Goal: Information Seeking & Learning: Understand process/instructions

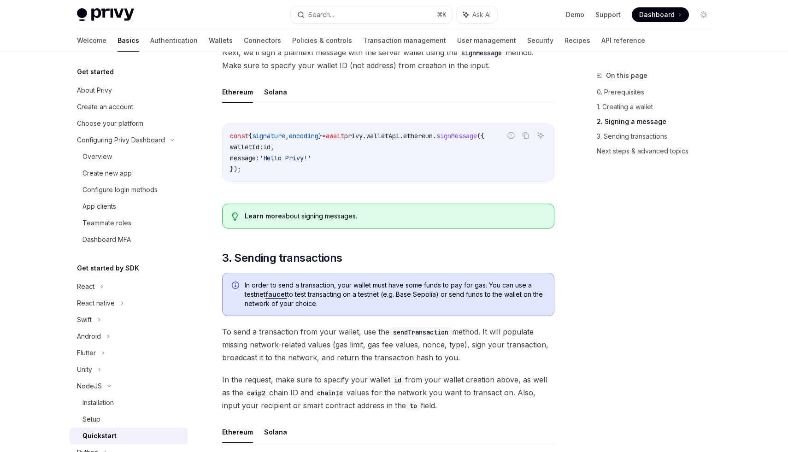
scroll to position [0, 50]
click at [581, 293] on div "On this page 0. Prerequisites 1. Creating a wallet 2. Signing a message 3. Send…" at bounding box center [649, 261] width 140 height 382
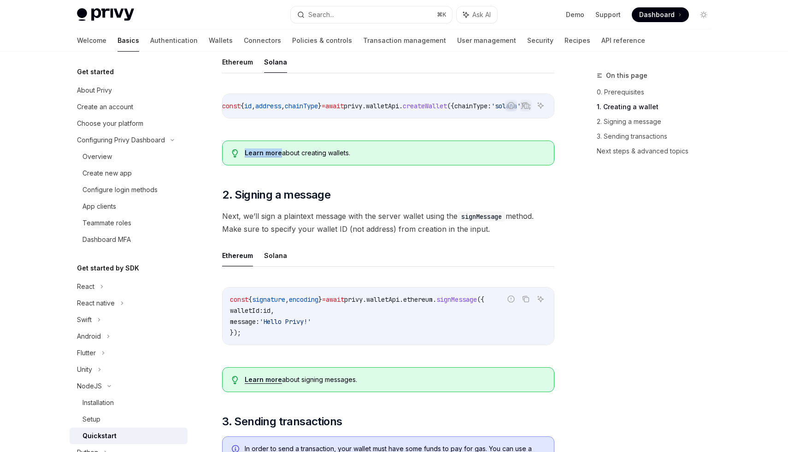
scroll to position [235, 0]
click at [549, 223] on span "Next, we’ll sign a plaintext message with the server wallet using the signMessa…" at bounding box center [388, 222] width 332 height 26
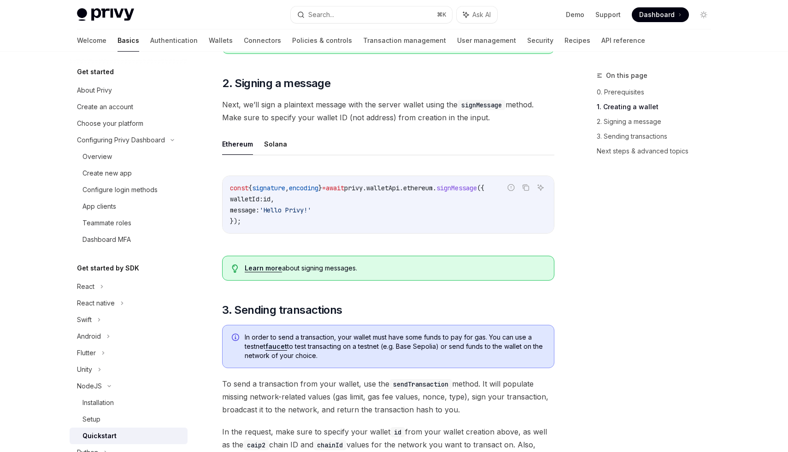
scroll to position [345, 0]
click at [276, 152] on button "Solana" at bounding box center [275, 145] width 23 height 22
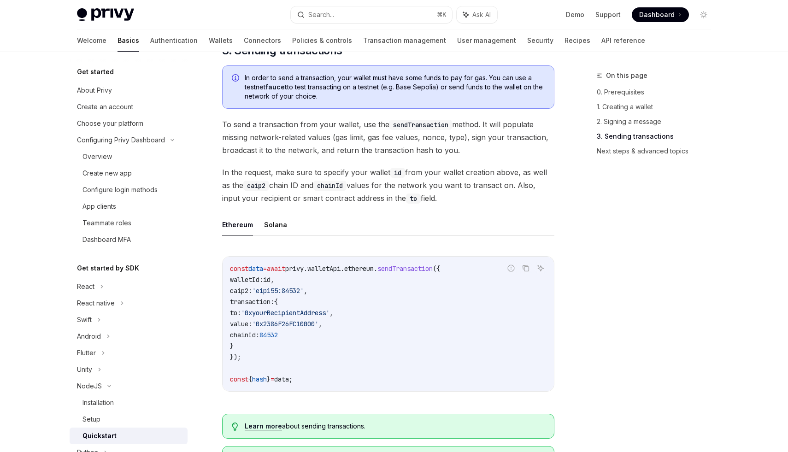
scroll to position [605, 0]
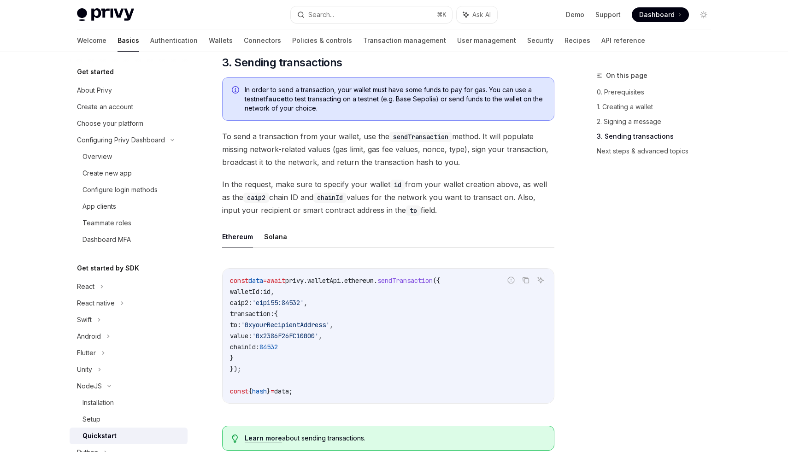
click at [569, 212] on div "On this page 0. Prerequisites 1. Creating a wallet 2. Signing a message 3. Send…" at bounding box center [394, 116] width 649 height 1338
click at [280, 243] on button "Solana" at bounding box center [275, 237] width 23 height 22
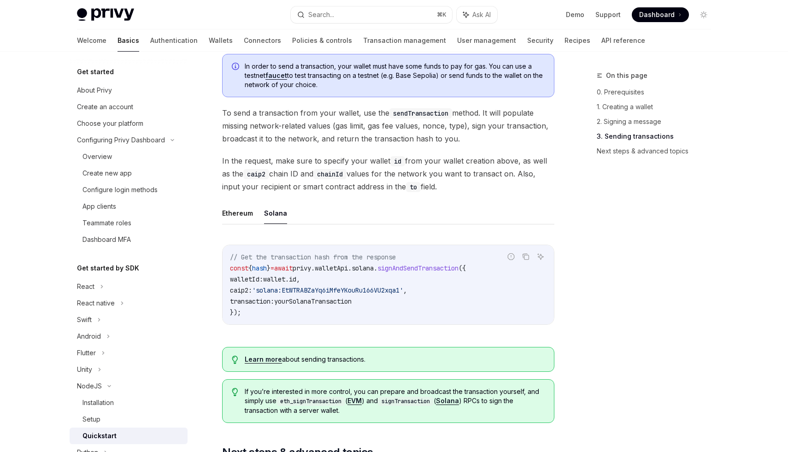
scroll to position [629, 0]
click at [569, 201] on div "On this page 0. Prerequisites 1. Creating a wallet 2. Signing a message 3. Send…" at bounding box center [394, 63] width 649 height 1283
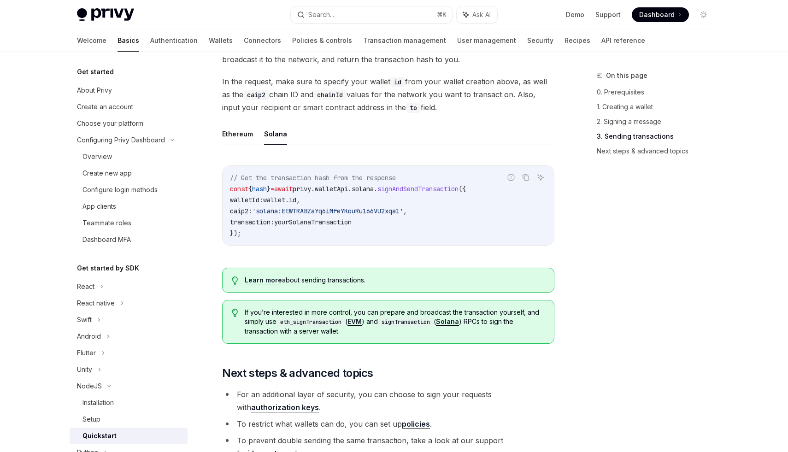
scroll to position [709, 0]
click at [584, 258] on div "On this page 0. Prerequisites 1. Creating a wallet 2. Signing a message 3. Send…" at bounding box center [649, 261] width 140 height 382
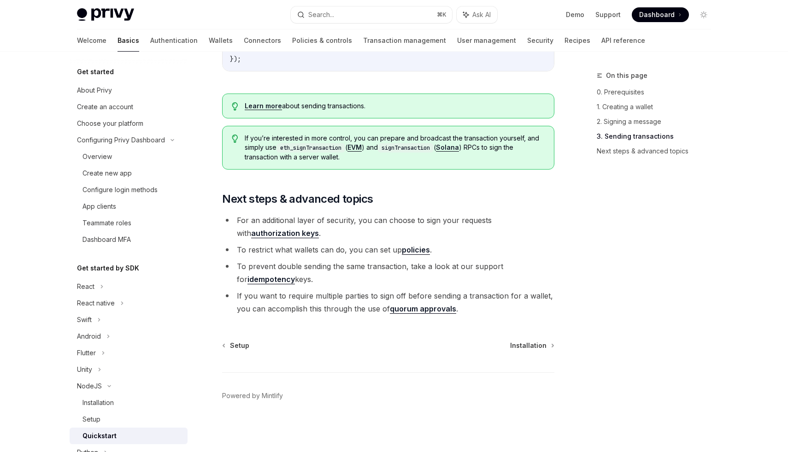
scroll to position [858, 0]
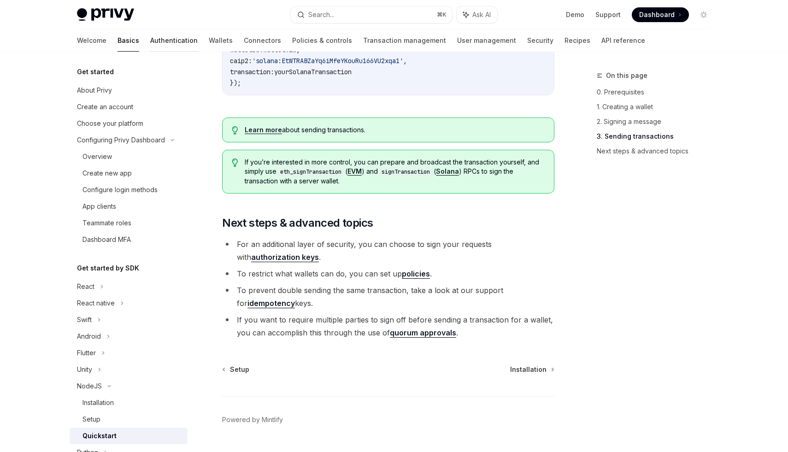
click at [150, 38] on link "Authentication" at bounding box center [173, 41] width 47 height 22
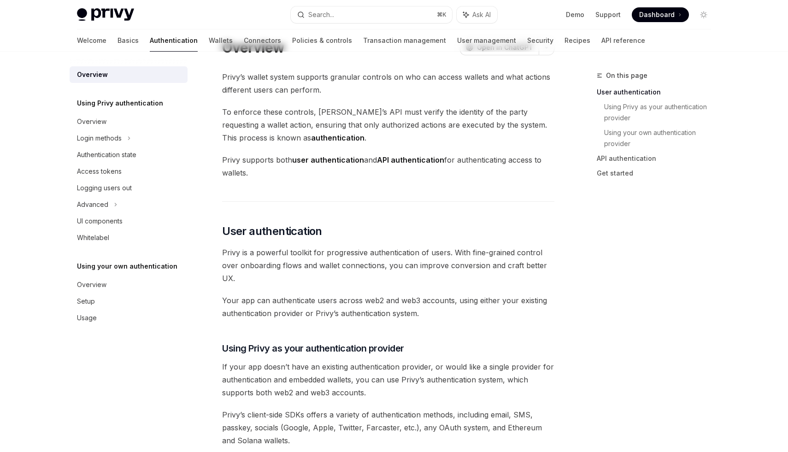
scroll to position [23, 0]
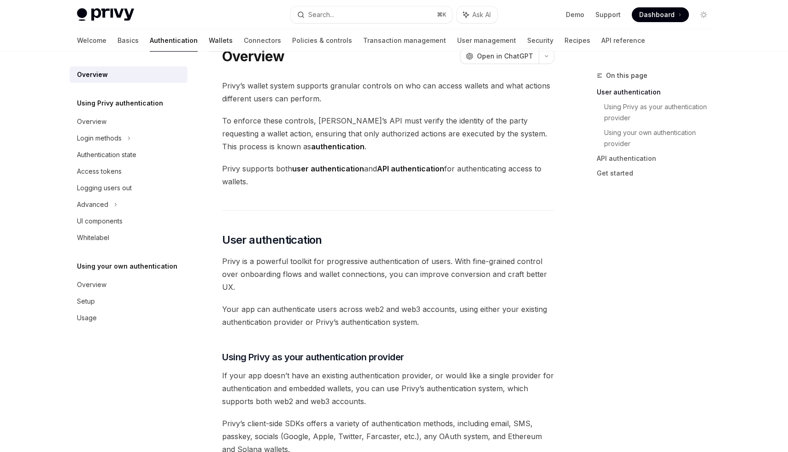
click at [209, 41] on link "Wallets" at bounding box center [221, 41] width 24 height 22
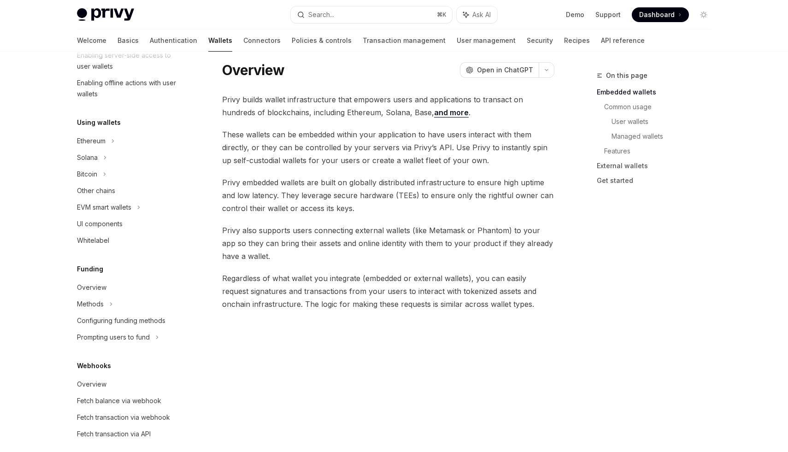
scroll to position [172, 0]
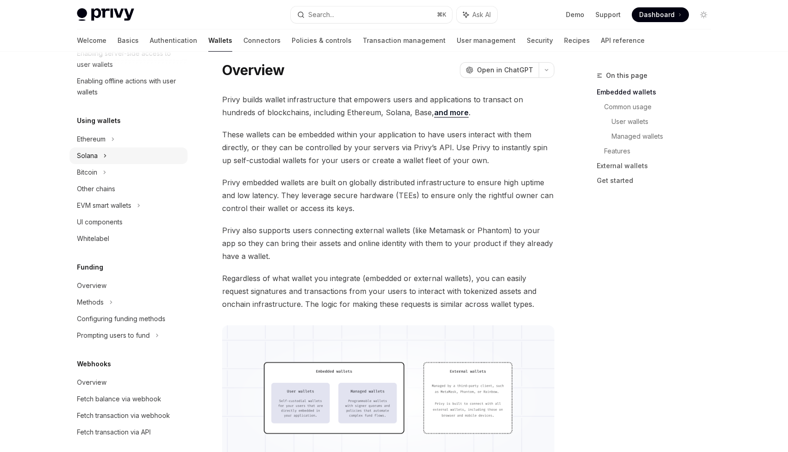
click at [101, 157] on div "Solana" at bounding box center [129, 156] width 118 height 17
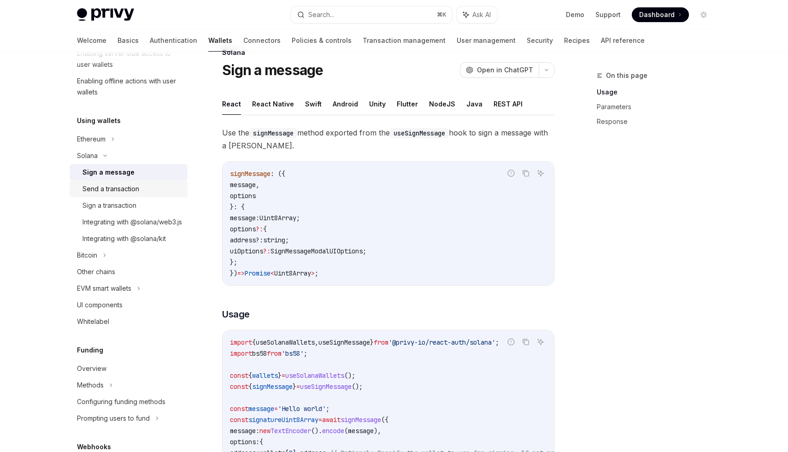
click at [120, 191] on div "Send a transaction" at bounding box center [111, 189] width 57 height 11
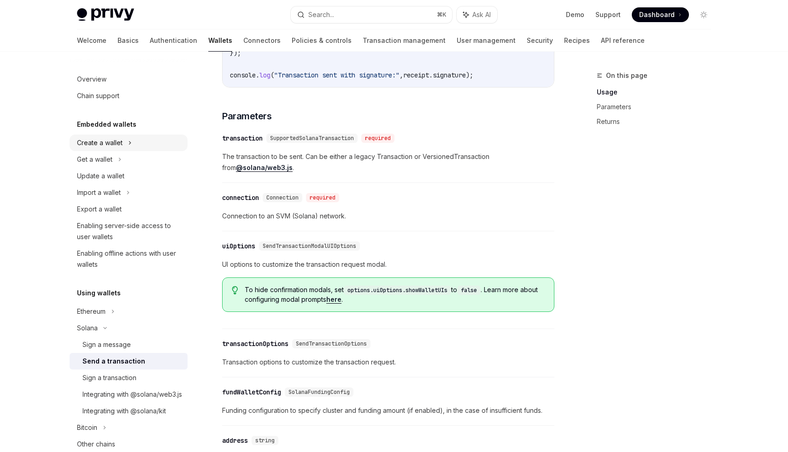
click at [131, 142] on icon at bounding box center [130, 142] width 4 height 11
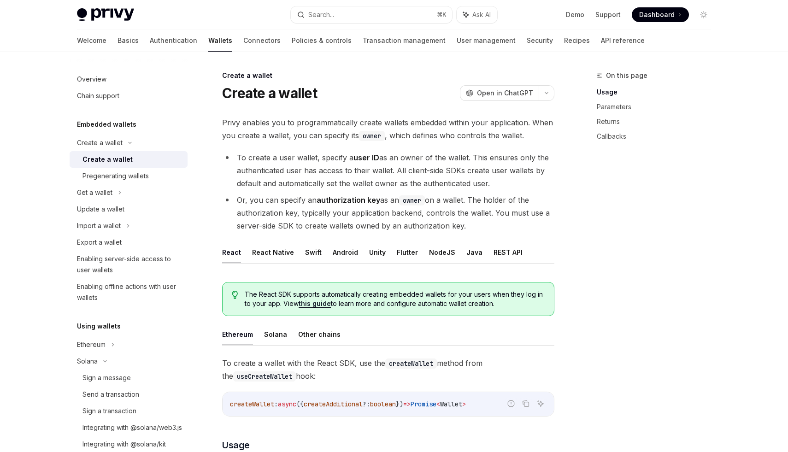
click at [546, 195] on li "Or, you can specify an authorization key as an owner on a wallet. The holder of…" at bounding box center [388, 213] width 332 height 39
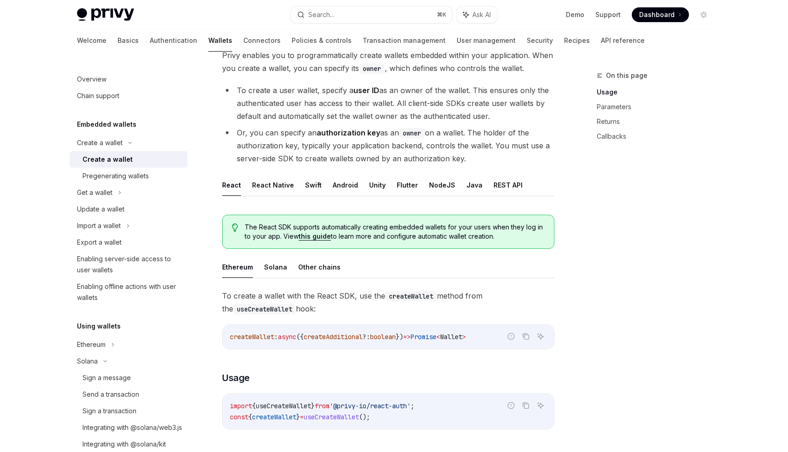
scroll to position [99, 0]
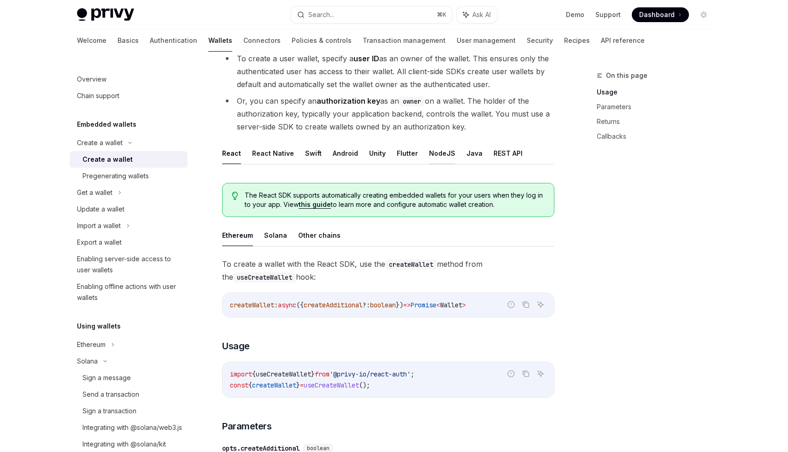
click at [436, 156] on button "NodeJS" at bounding box center [442, 153] width 26 height 22
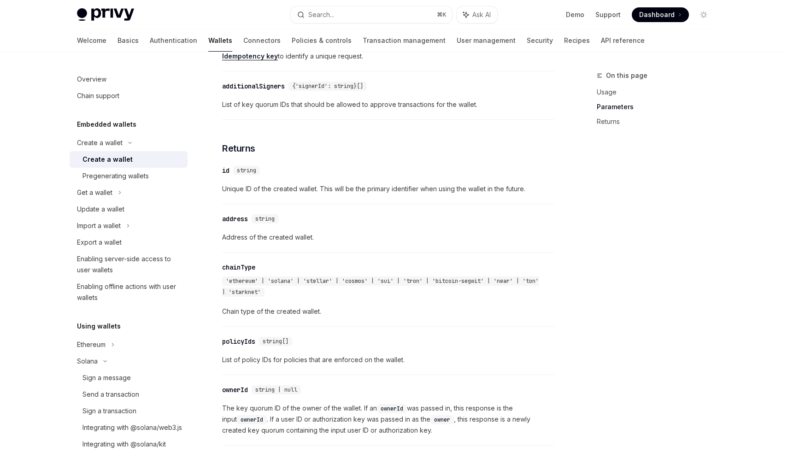
scroll to position [792, 0]
click at [146, 175] on div "Pregenerating wallets" at bounding box center [116, 176] width 66 height 11
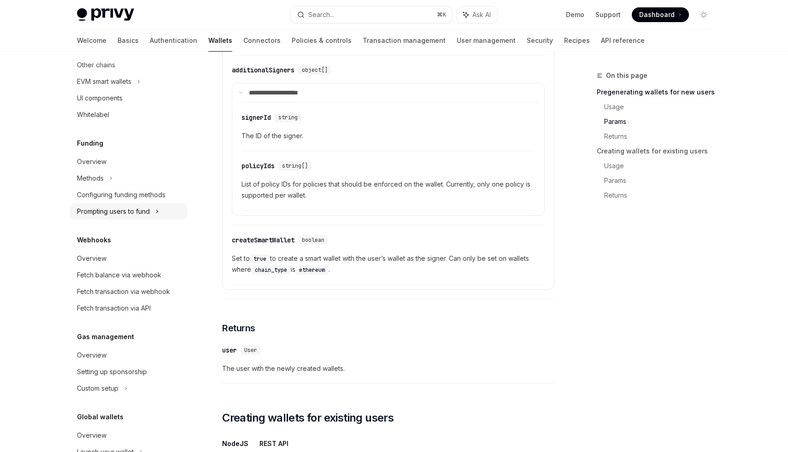
scroll to position [410, 0]
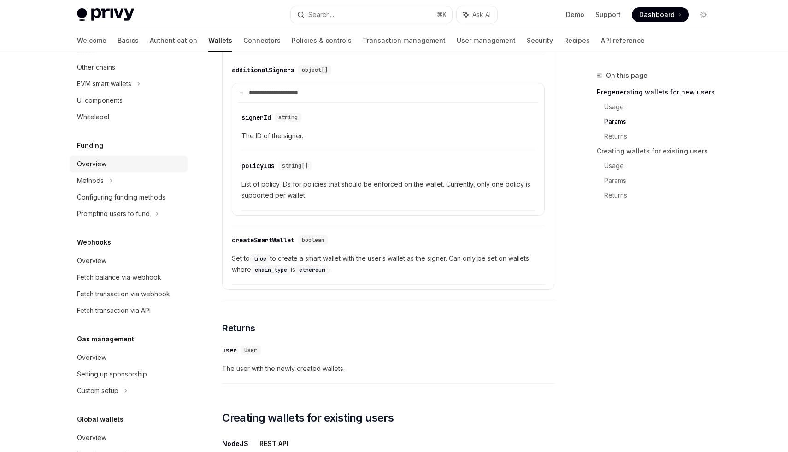
click at [98, 170] on div "Overview" at bounding box center [92, 164] width 30 height 11
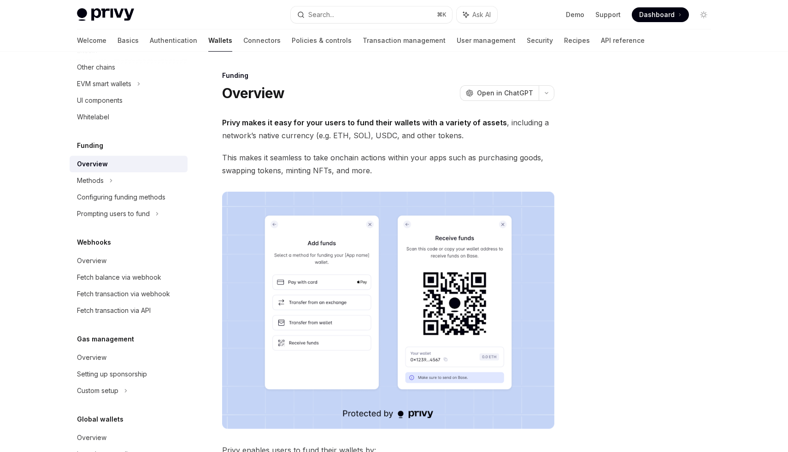
click at [585, 197] on div at bounding box center [649, 261] width 140 height 382
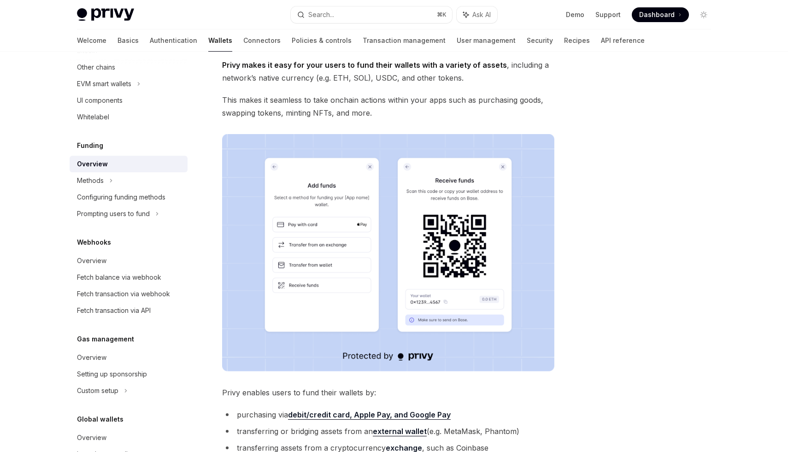
scroll to position [95, 0]
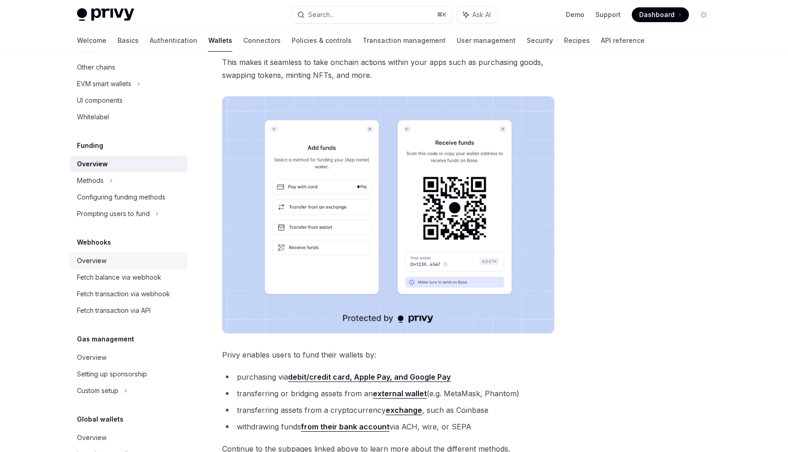
click at [100, 267] on div "Overview" at bounding box center [92, 260] width 30 height 11
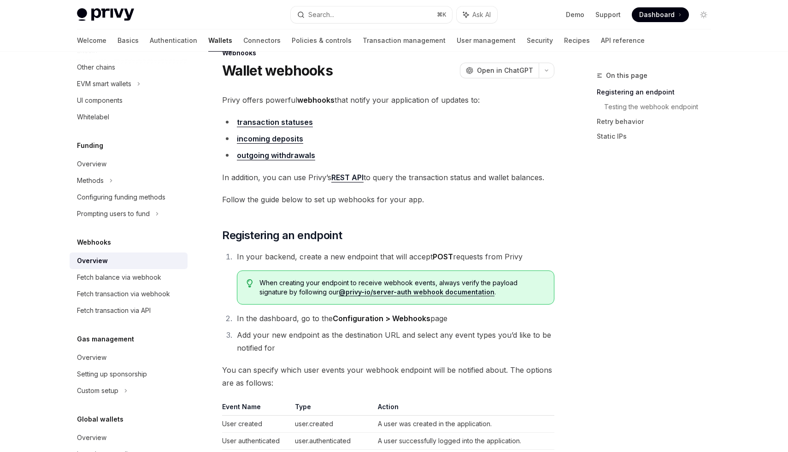
scroll to position [30, 0]
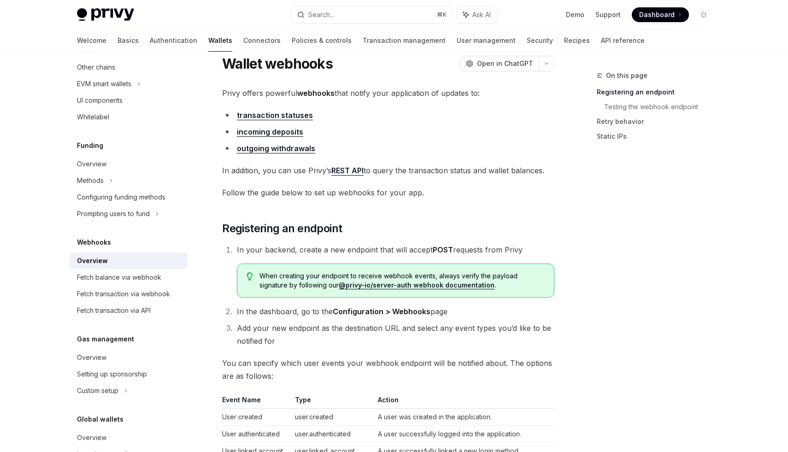
click at [579, 245] on div "On this page Registering an endpoint Testing the webhook endpoint Retry behavio…" at bounding box center [649, 261] width 140 height 382
click at [669, 223] on div "On this page Registering an endpoint Testing the webhook endpoint Retry behavio…" at bounding box center [649, 261] width 140 height 382
click at [647, 264] on div "On this page Registering an endpoint Testing the webhook endpoint Retry behavio…" at bounding box center [649, 261] width 140 height 382
click at [647, 305] on div "On this page Registering an endpoint Testing the webhook endpoint Retry behavio…" at bounding box center [649, 261] width 140 height 382
click at [675, 320] on div "On this page Registering an endpoint Testing the webhook endpoint Retry behavio…" at bounding box center [649, 261] width 140 height 382
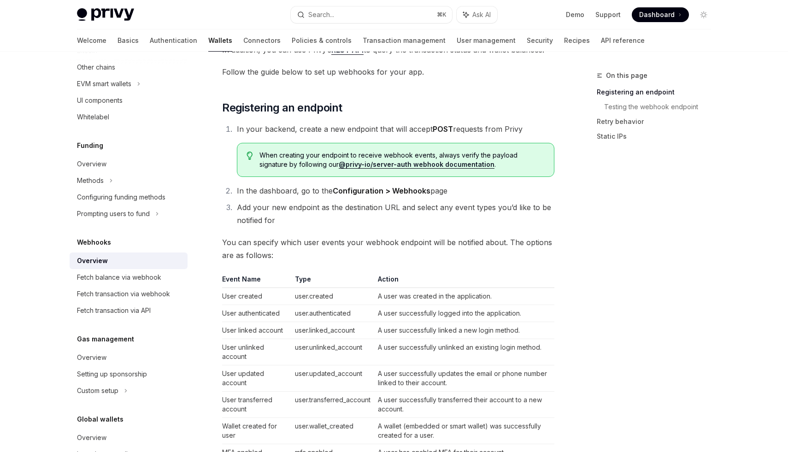
scroll to position [151, 0]
click at [679, 298] on div "On this page Registering an endpoint Testing the webhook endpoint Retry behavio…" at bounding box center [649, 261] width 140 height 382
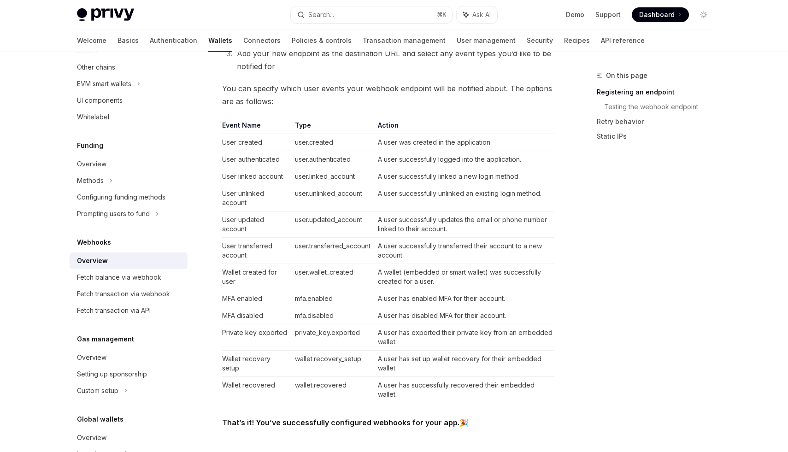
scroll to position [302, 0]
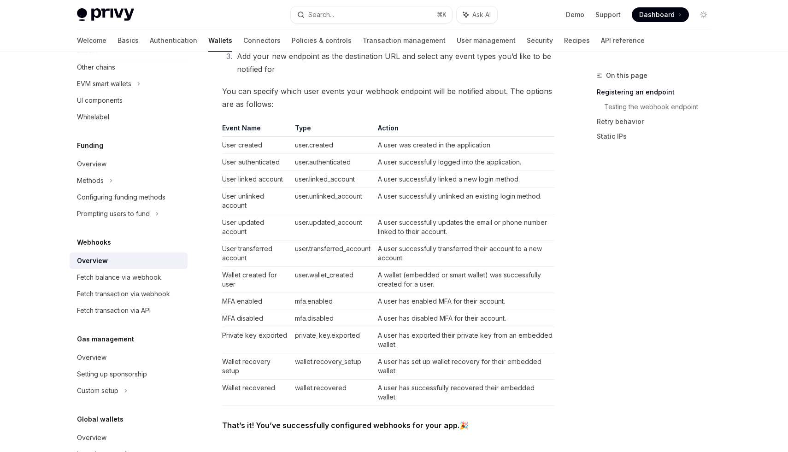
click at [708, 372] on div "On this page Registering an endpoint Testing the webhook endpoint Retry behavio…" at bounding box center [649, 261] width 140 height 382
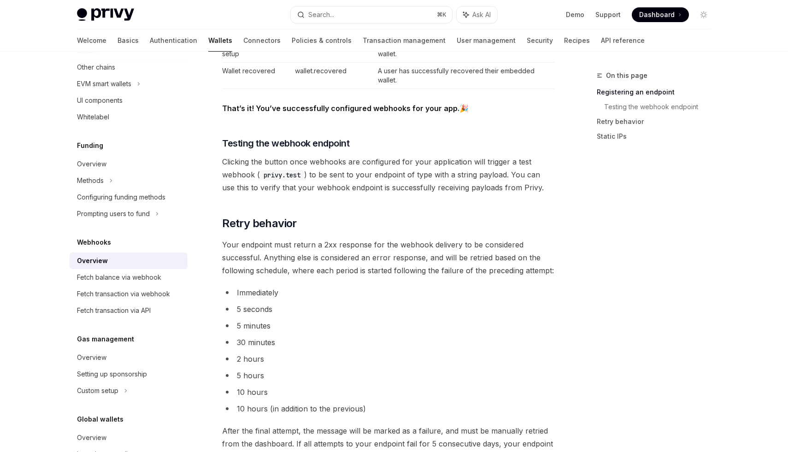
scroll to position [619, 0]
click at [136, 300] on div "Fetch transaction via webhook" at bounding box center [123, 294] width 93 height 11
type textarea "*"
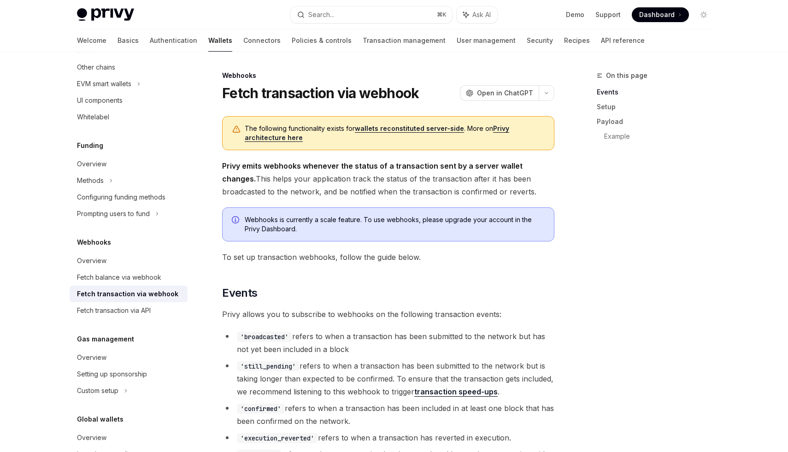
click at [612, 280] on div "On this page Events Setup Payload Example" at bounding box center [649, 261] width 140 height 382
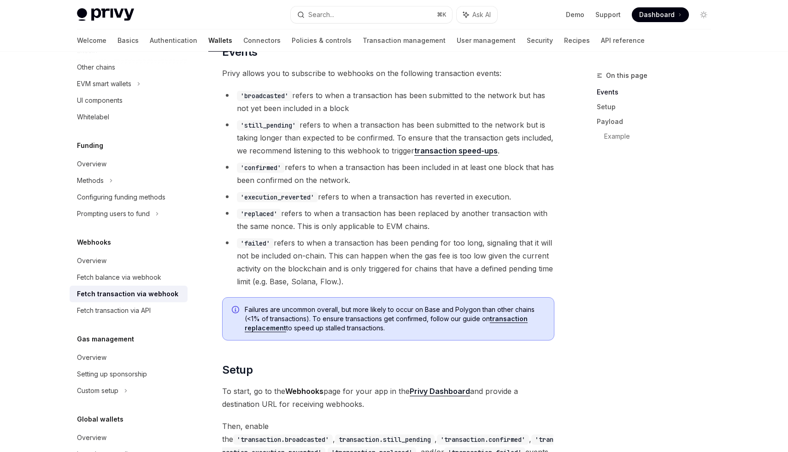
scroll to position [240, 0]
click at [95, 267] on div "Overview" at bounding box center [92, 260] width 30 height 11
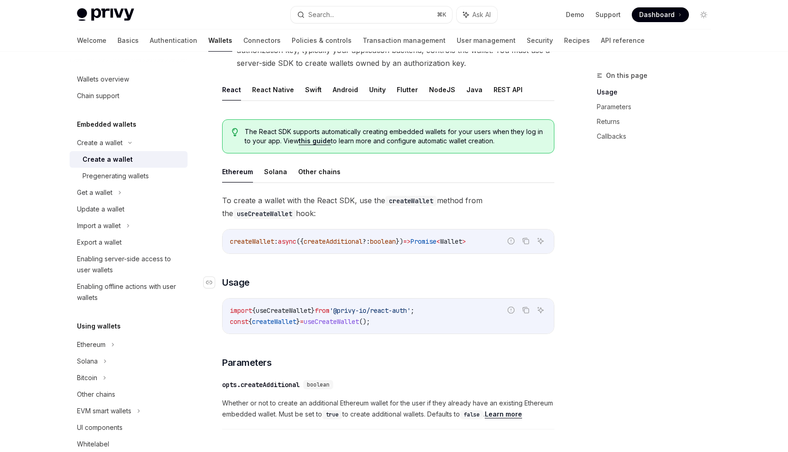
scroll to position [162, 0]
click at [273, 171] on button "Solana" at bounding box center [275, 173] width 23 height 22
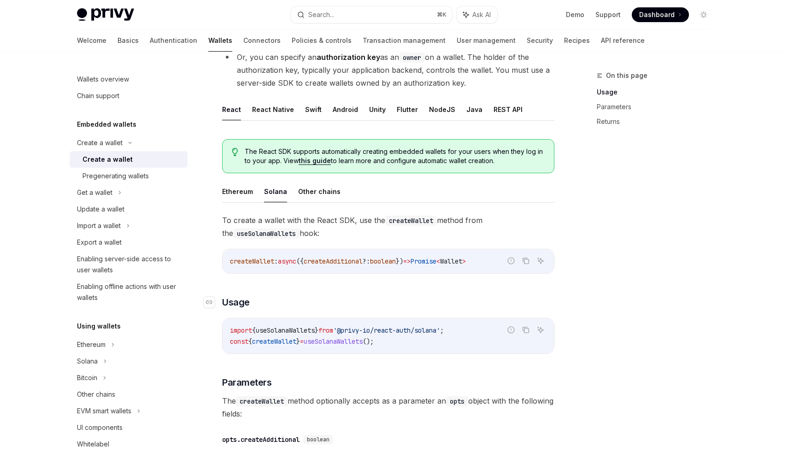
scroll to position [141, 0]
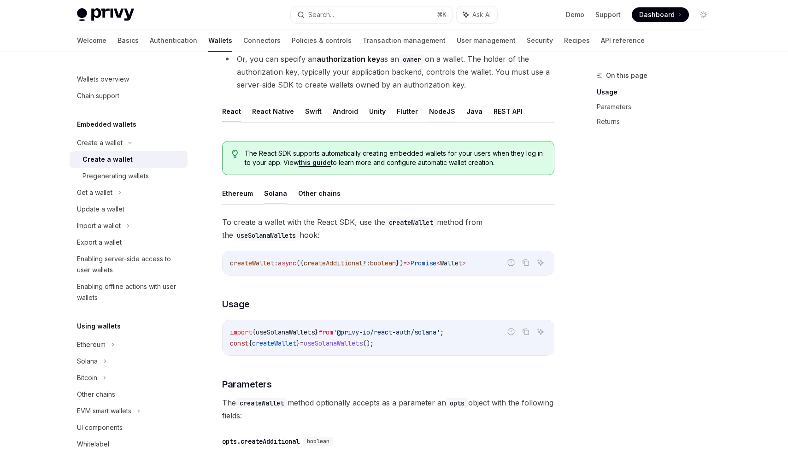
click at [437, 110] on button "NodeJS" at bounding box center [442, 112] width 26 height 22
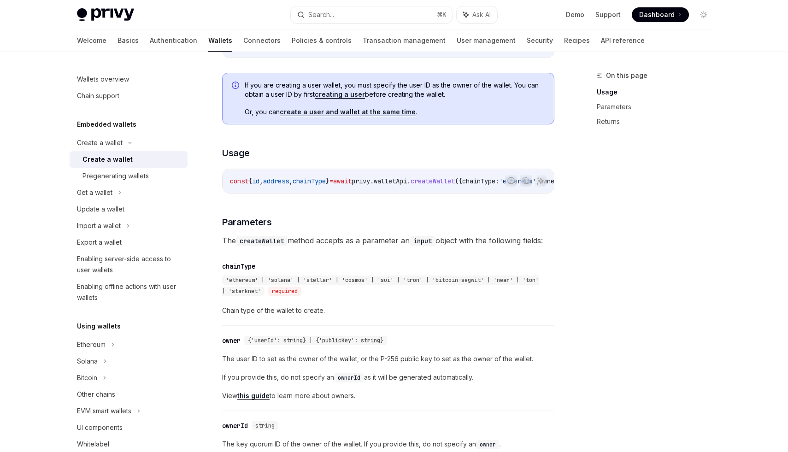
scroll to position [207, 0]
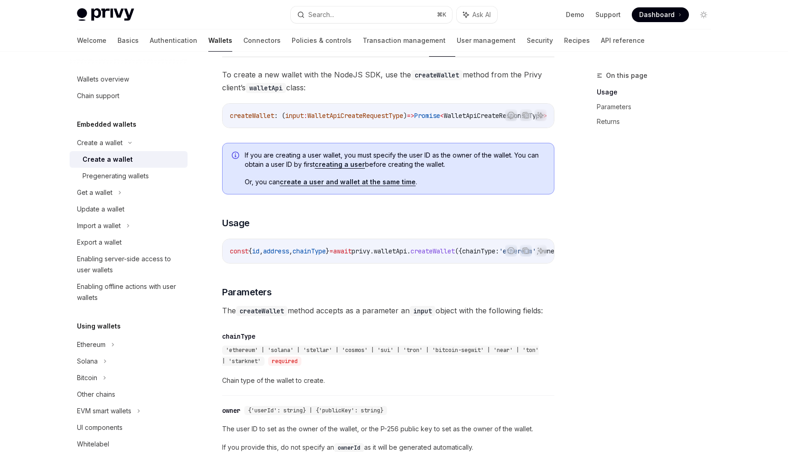
click at [401, 185] on link "create a user and wallet at the same time" at bounding box center [348, 182] width 136 height 8
type textarea "*"
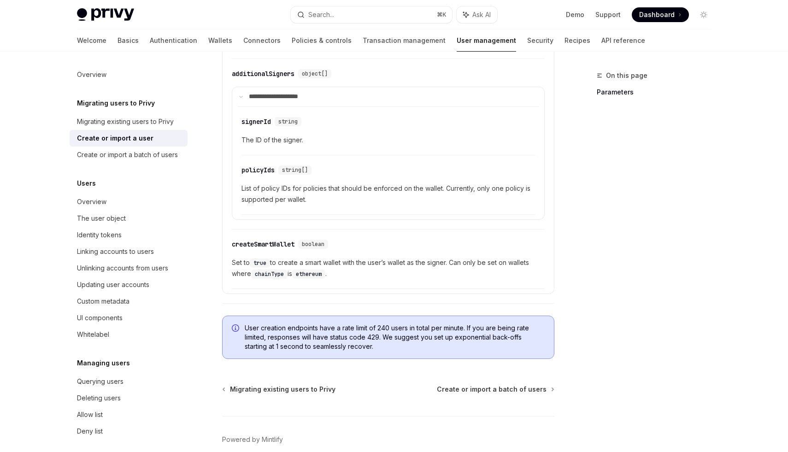
scroll to position [741, 0]
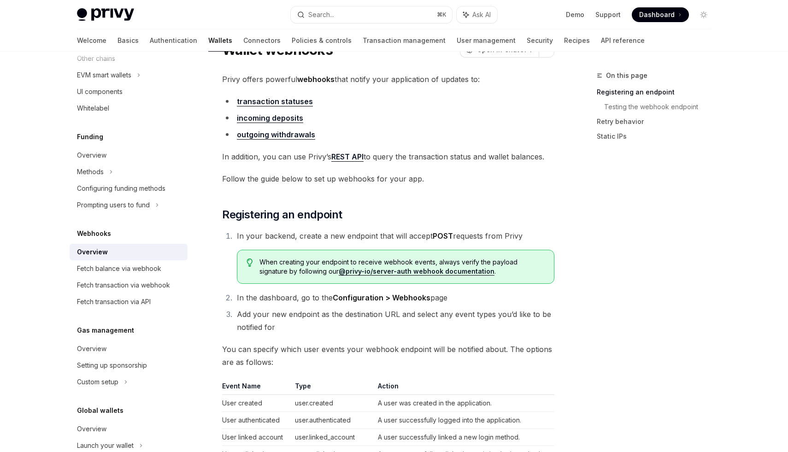
scroll to position [26, 0]
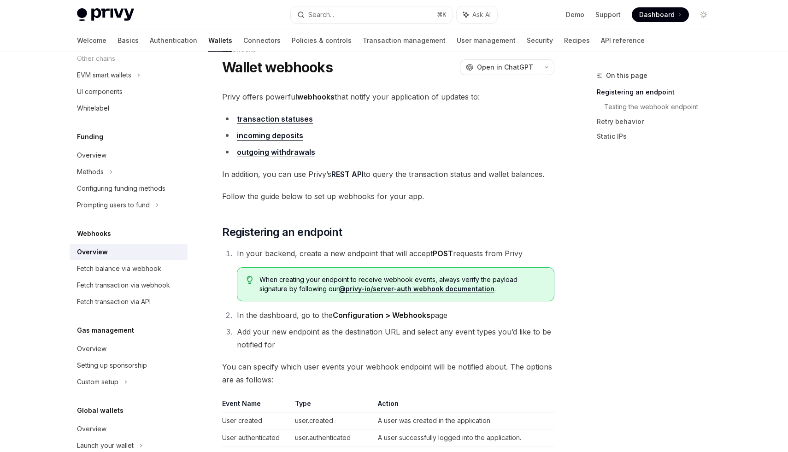
click at [292, 137] on link "incoming deposits" at bounding box center [270, 136] width 66 height 10
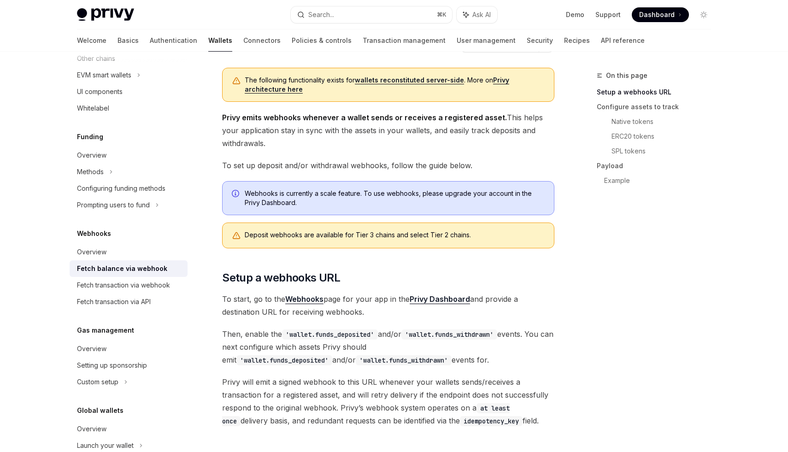
scroll to position [47, 0]
click at [655, 15] on span "Dashboard" at bounding box center [658, 14] width 36 height 9
click at [589, 303] on div "On this page Setup a webhooks URL Configure assets to track Native tokens ERC20…" at bounding box center [649, 261] width 140 height 382
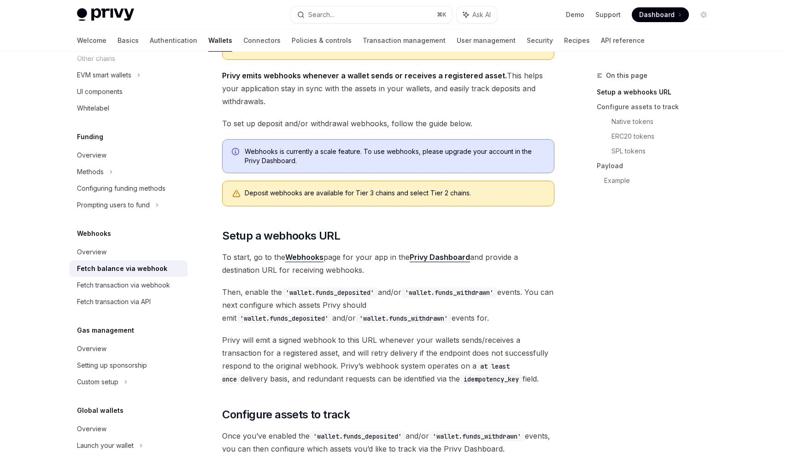
scroll to position [95, 0]
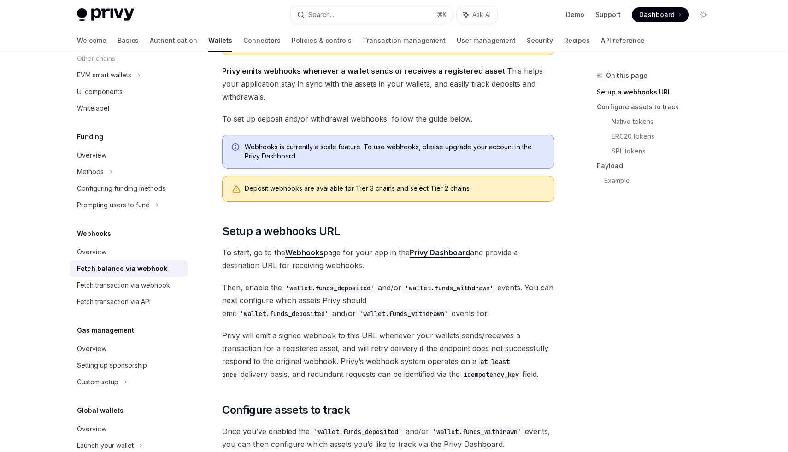
click at [587, 286] on div "On this page Setup a webhooks URL Configure assets to track Native tokens ERC20…" at bounding box center [649, 261] width 140 height 382
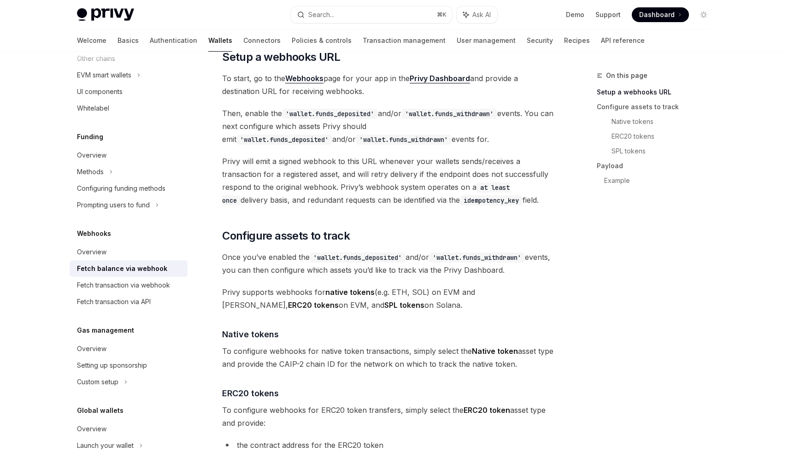
scroll to position [271, 0]
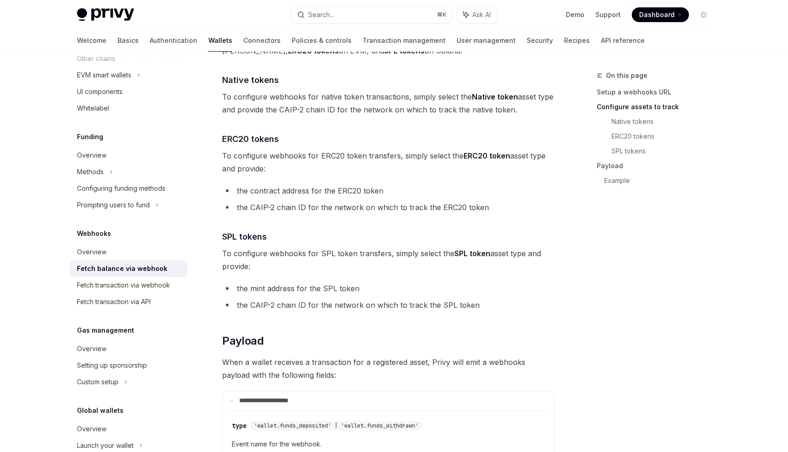
scroll to position [525, 0]
type textarea "*"
